Goal: Task Accomplishment & Management: Use online tool/utility

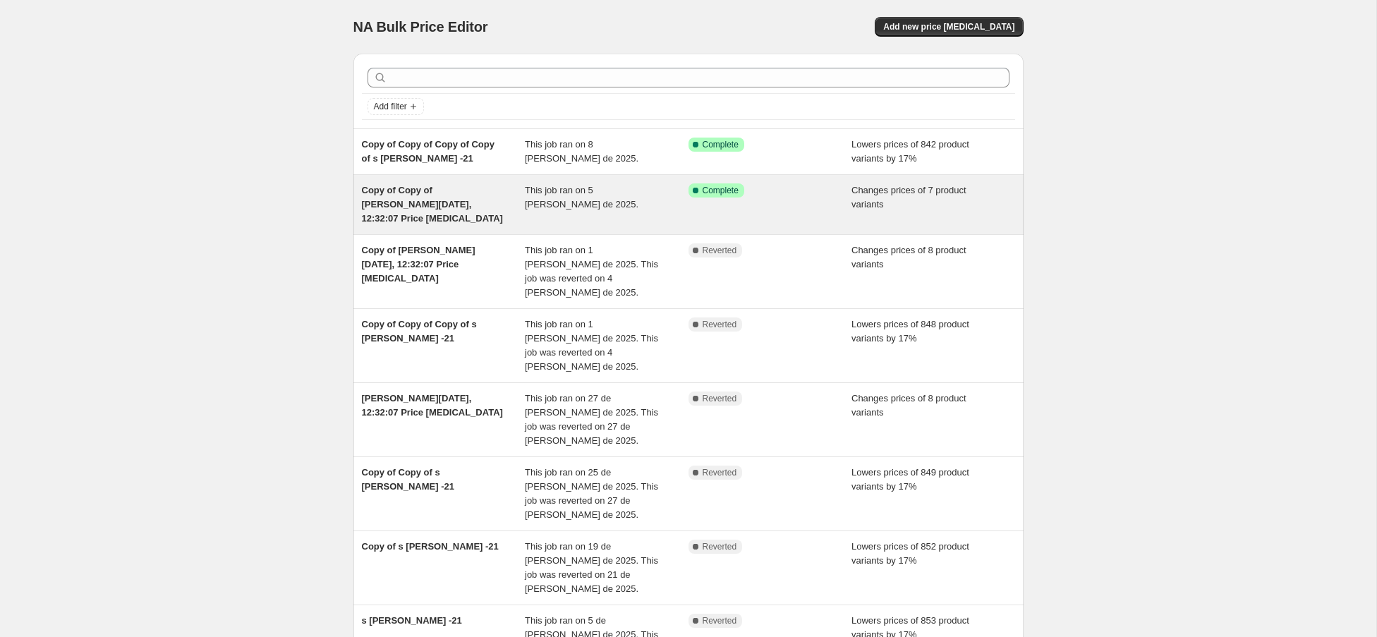
click at [642, 206] on div "This job ran on 5 [PERSON_NAME] de 2025." at bounding box center [607, 204] width 164 height 42
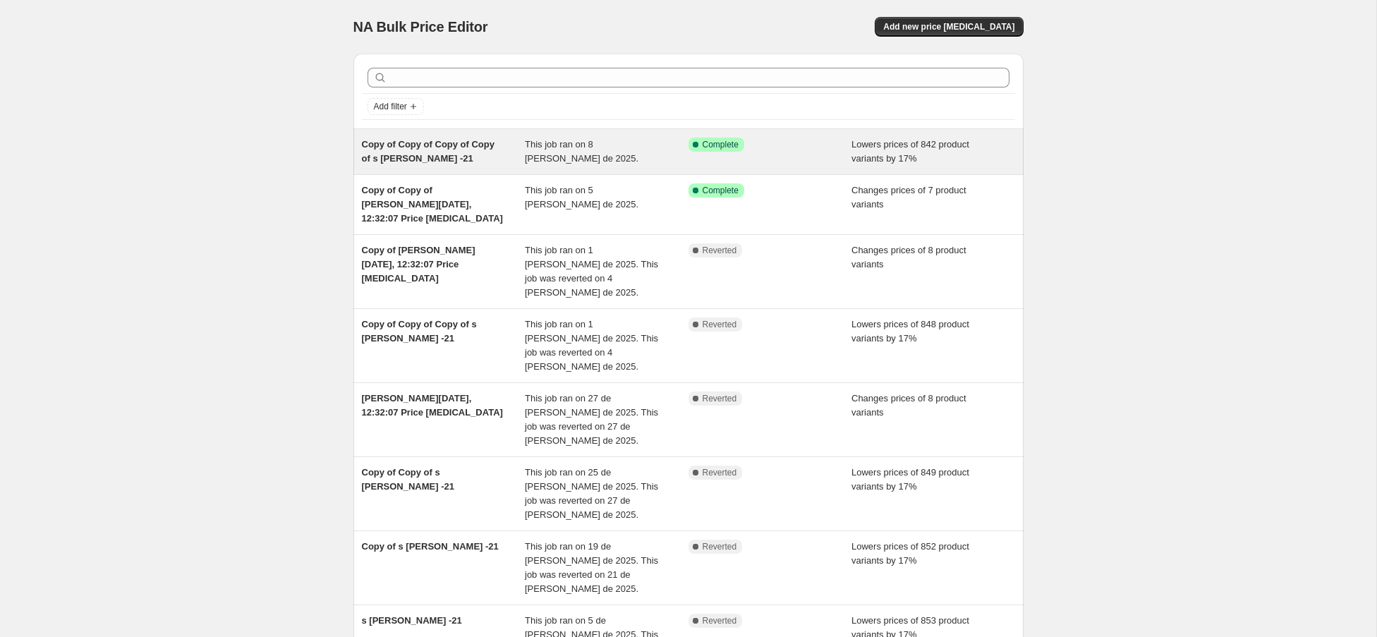
click at [459, 145] on span "Copy of Copy of Copy of Copy of s [PERSON_NAME] -21" at bounding box center [428, 151] width 133 height 25
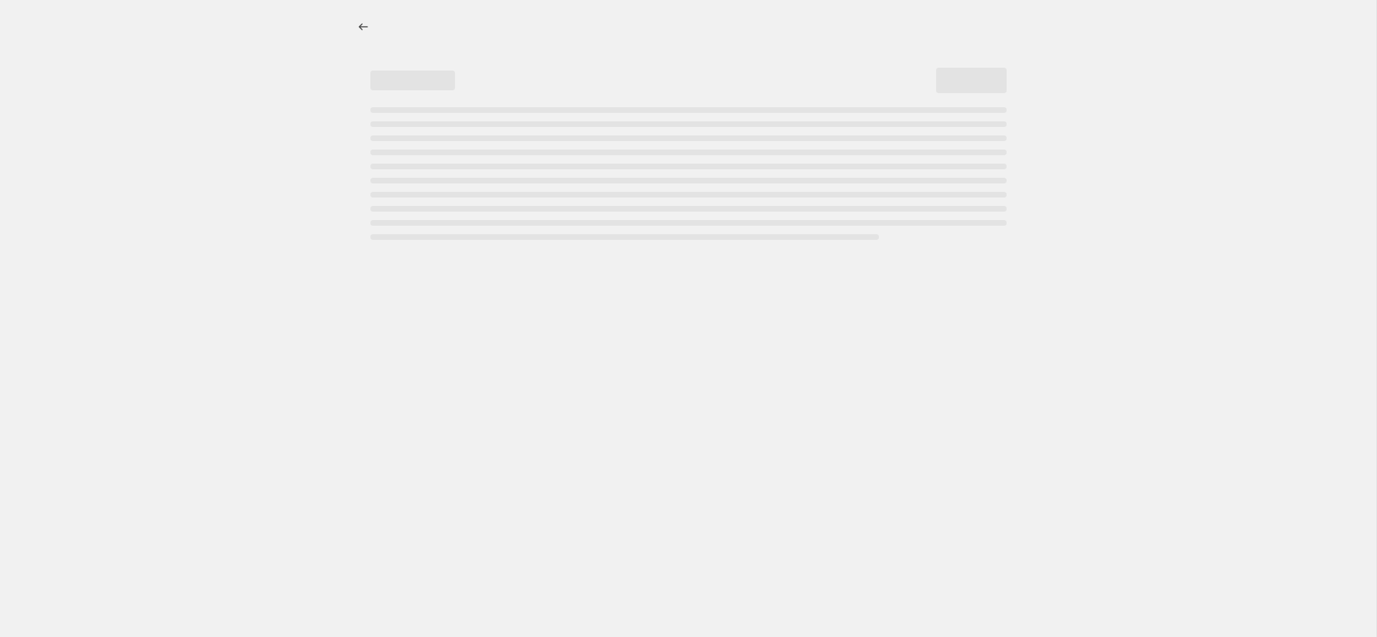
select select "percentage"
select select "no_change"
select select "vendor"
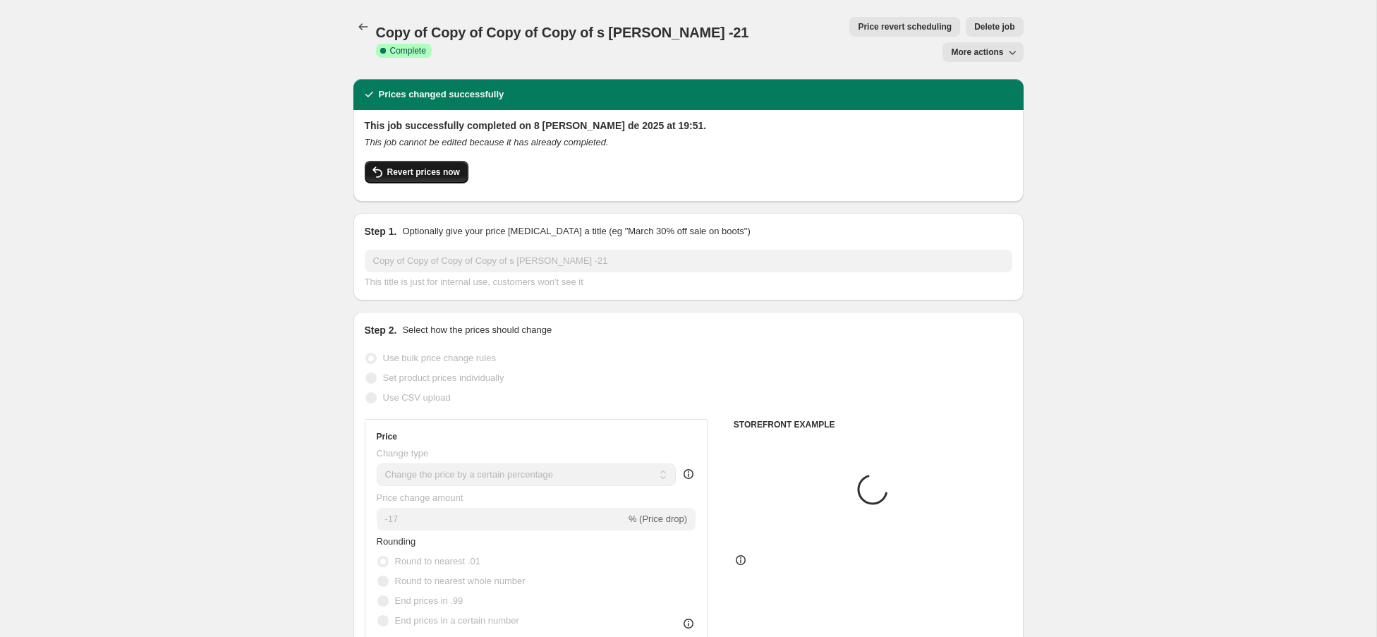
click at [434, 167] on span "Revert prices now" at bounding box center [423, 172] width 73 height 11
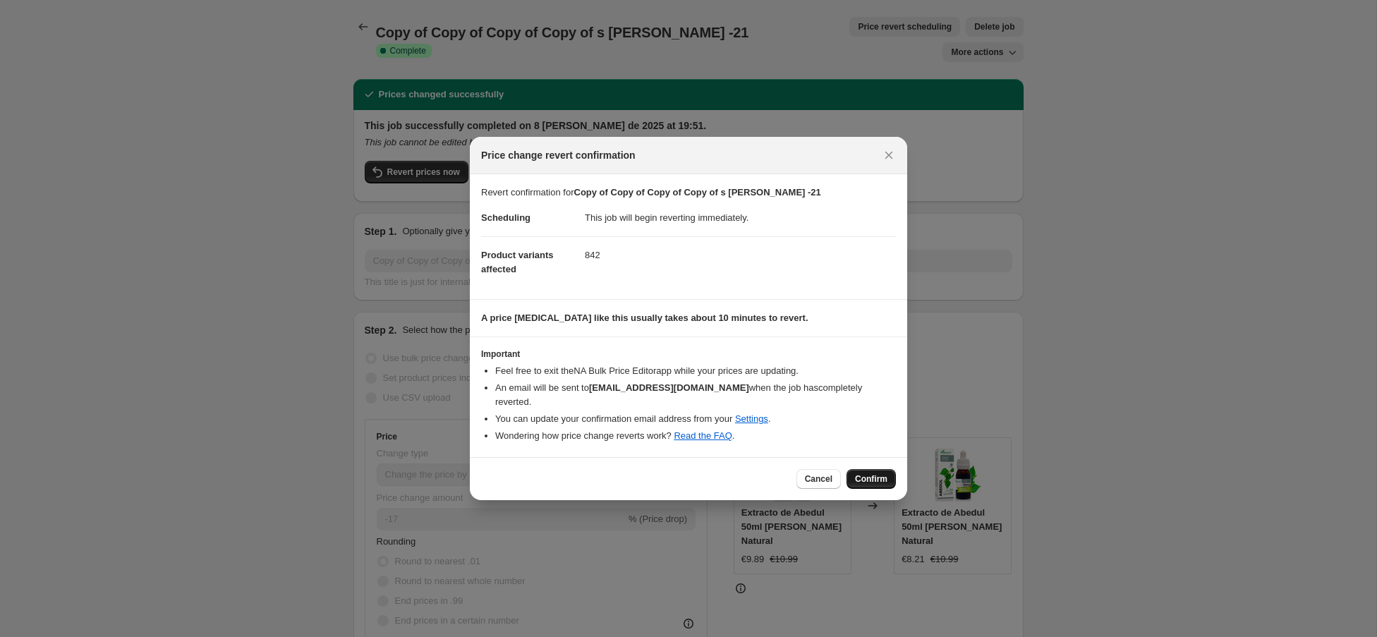
click at [887, 475] on span "Confirm" at bounding box center [871, 478] width 32 height 11
